Goal: Task Accomplishment & Management: Manage account settings

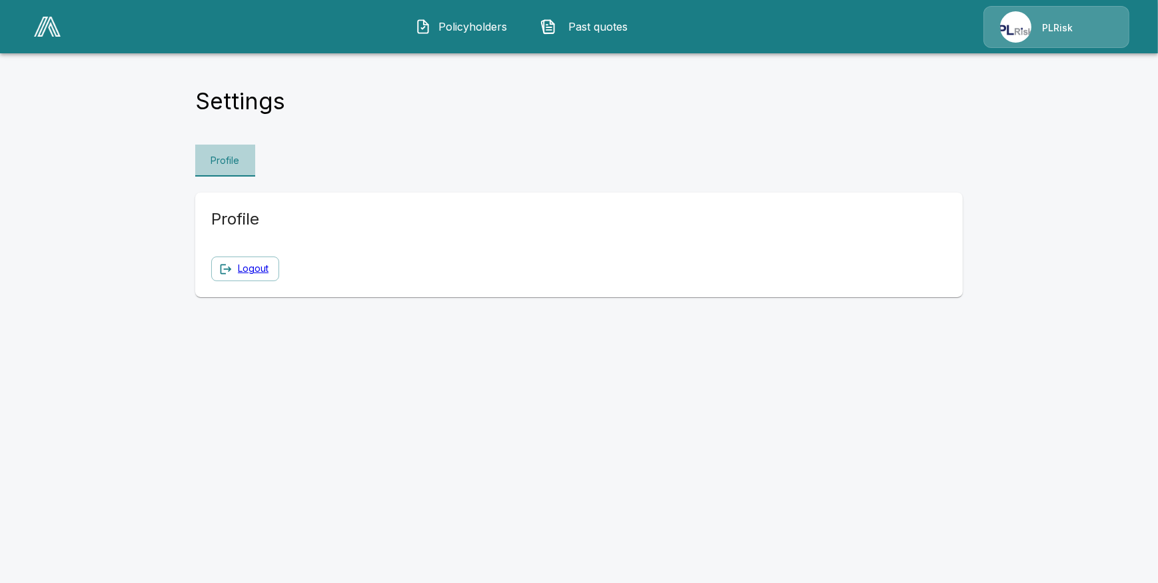
click at [228, 163] on link "Profile" at bounding box center [225, 161] width 60 height 32
click at [50, 33] on img at bounding box center [47, 27] width 27 height 20
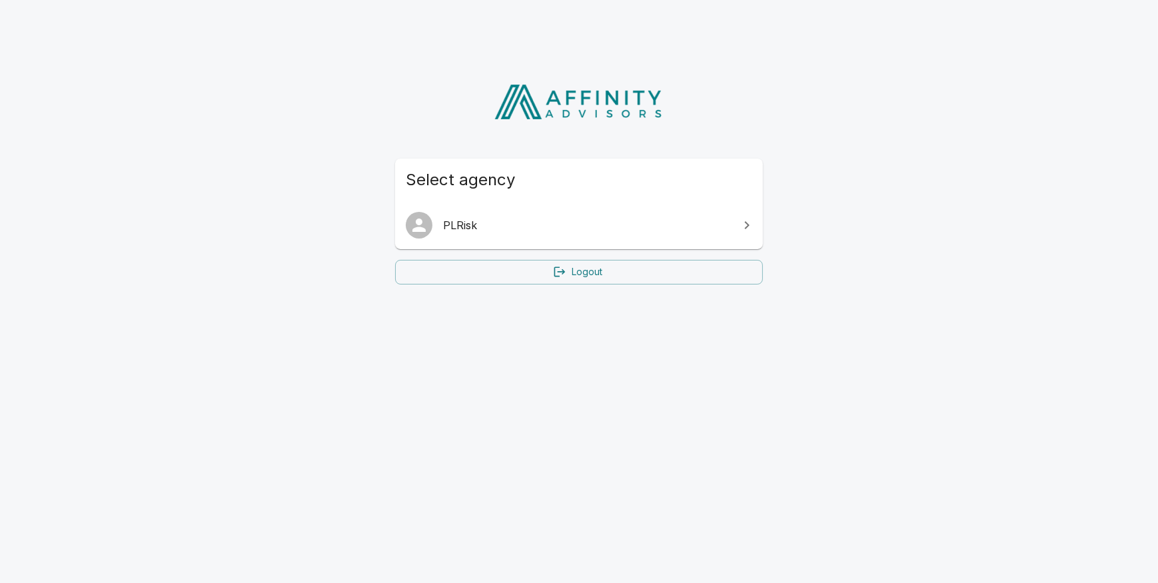
click at [575, 268] on link "Logout" at bounding box center [579, 272] width 368 height 25
